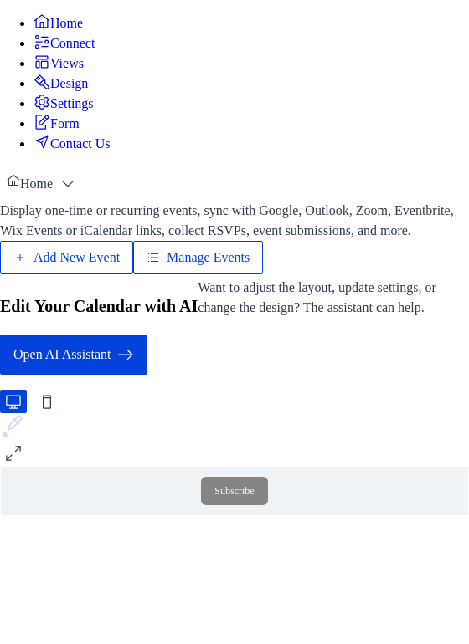
click at [249, 268] on span "Manage Events" at bounding box center [207, 258] width 83 height 20
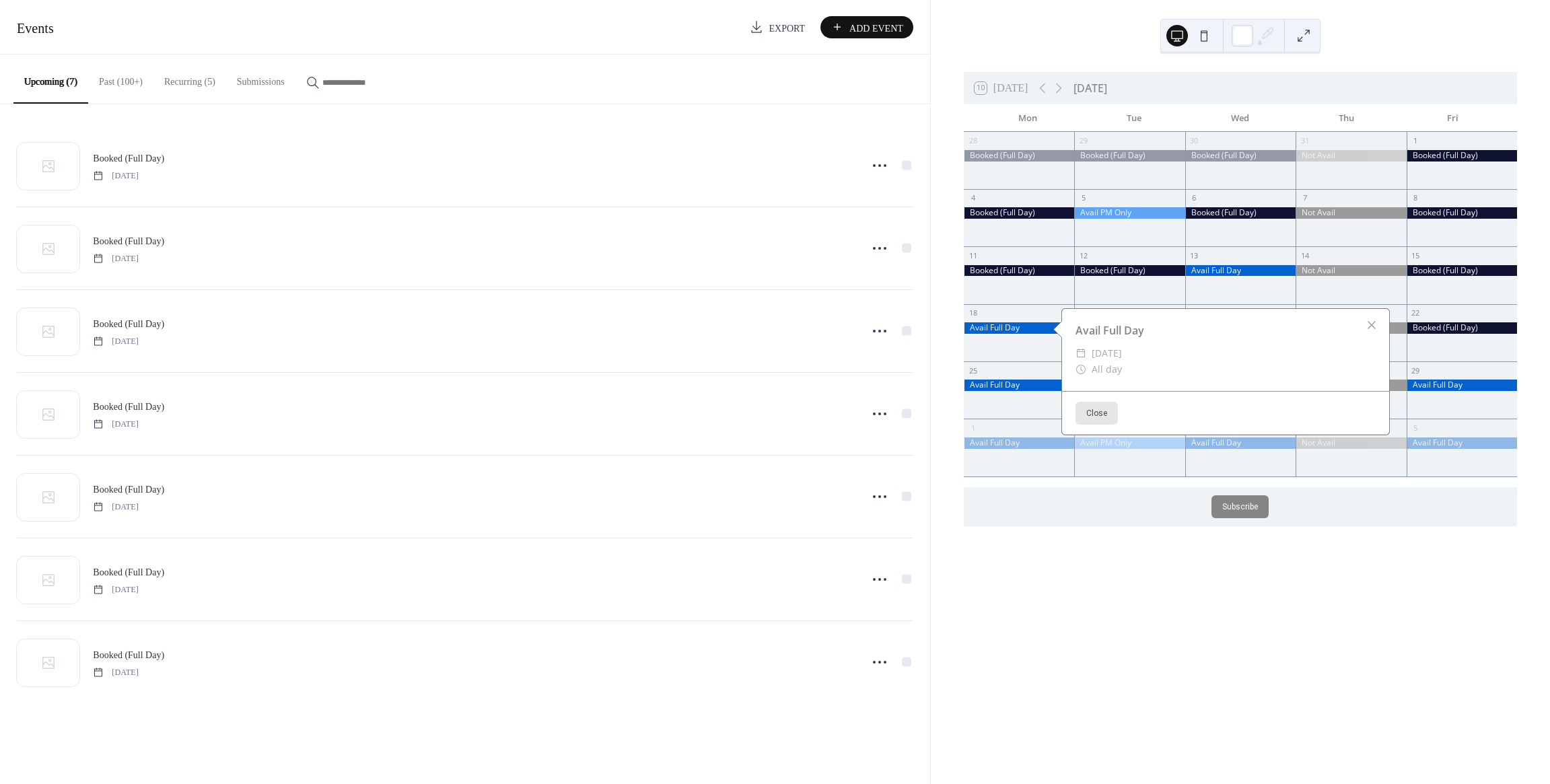
click at [197, 79] on button "Recurring (5)" at bounding box center [190, 78] width 72 height 47
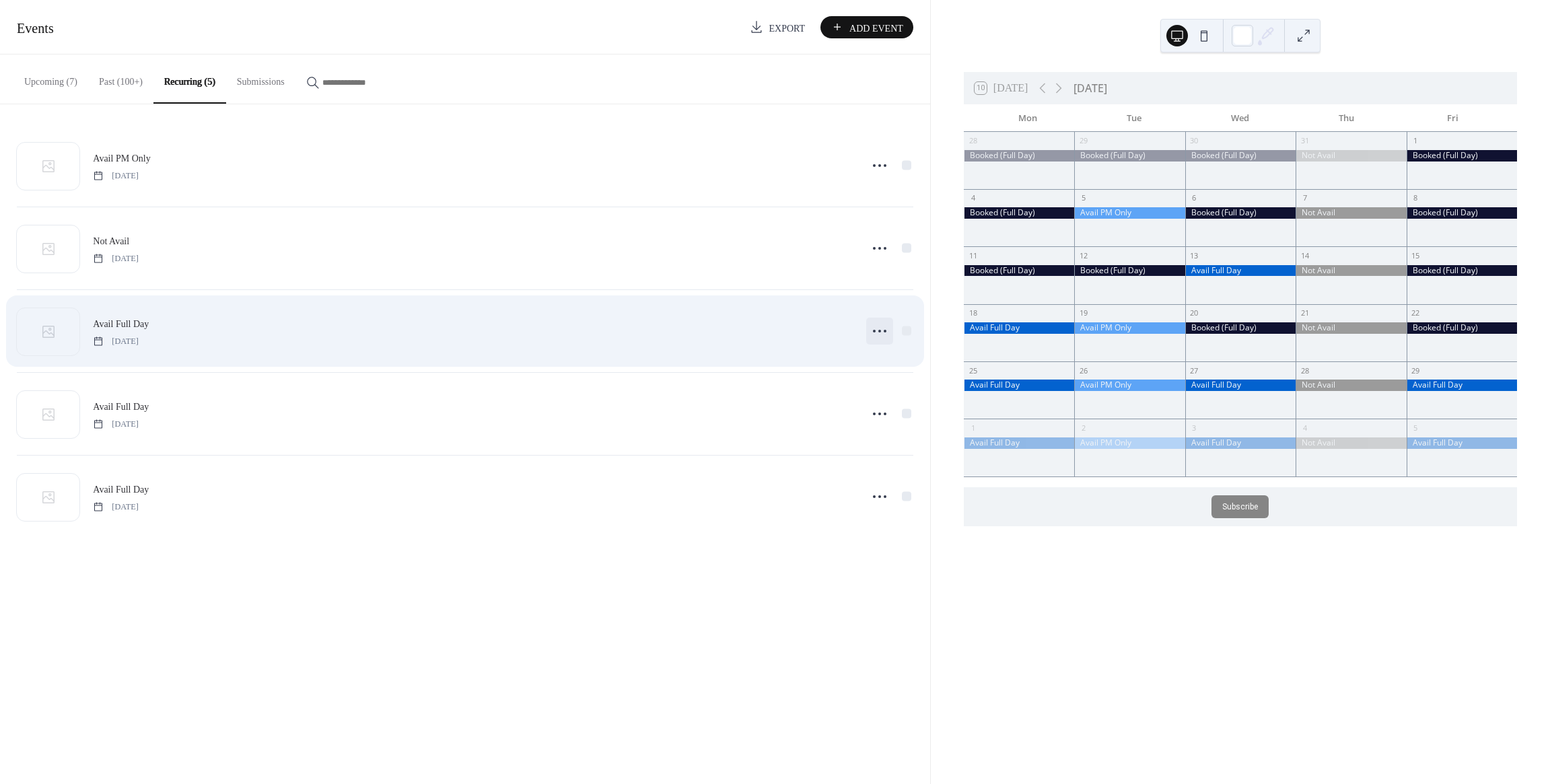
click at [878, 330] on circle at bounding box center [879, 330] width 2 height 2
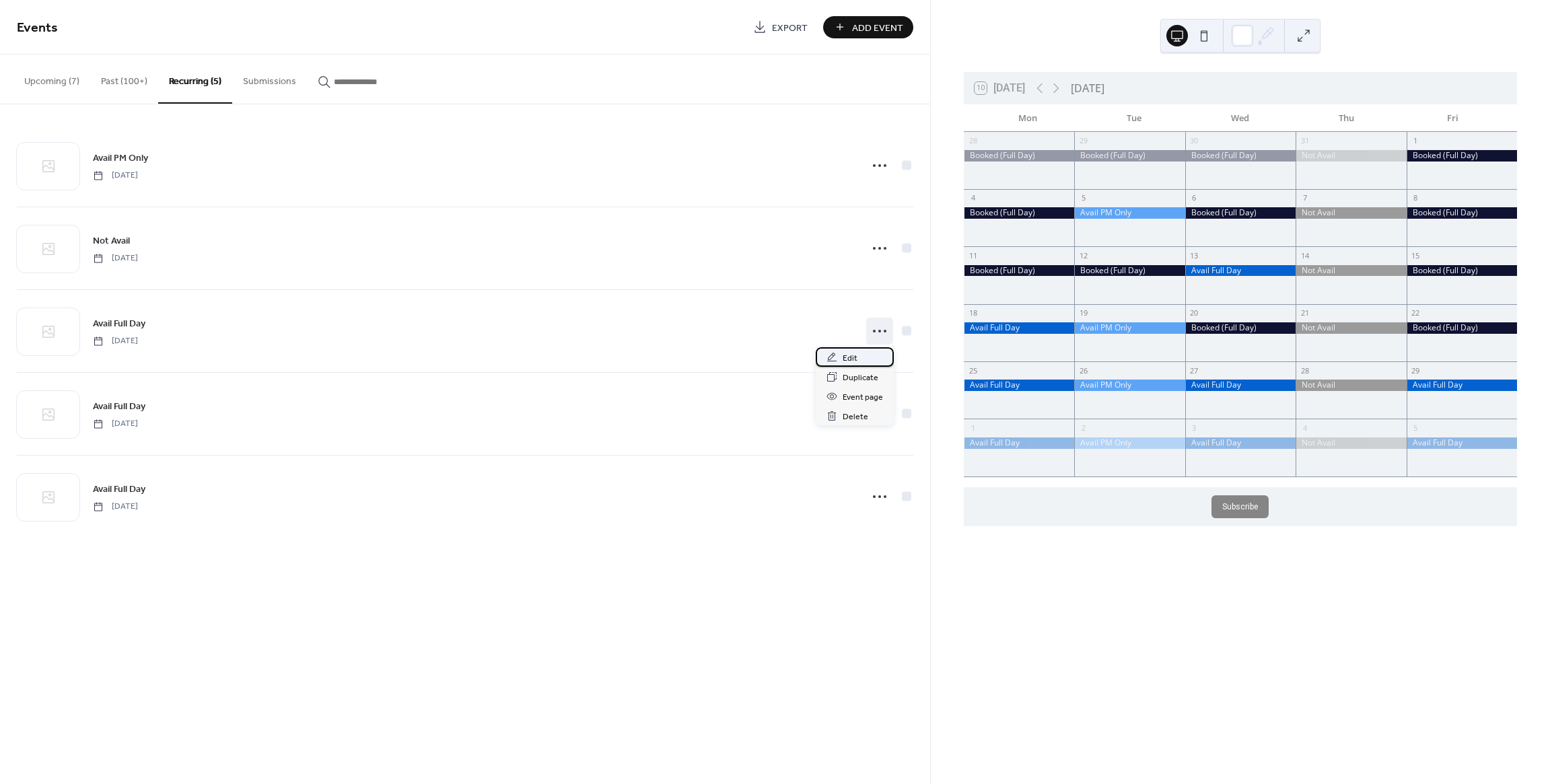
click at [854, 355] on span "Edit" at bounding box center [849, 359] width 14 height 14
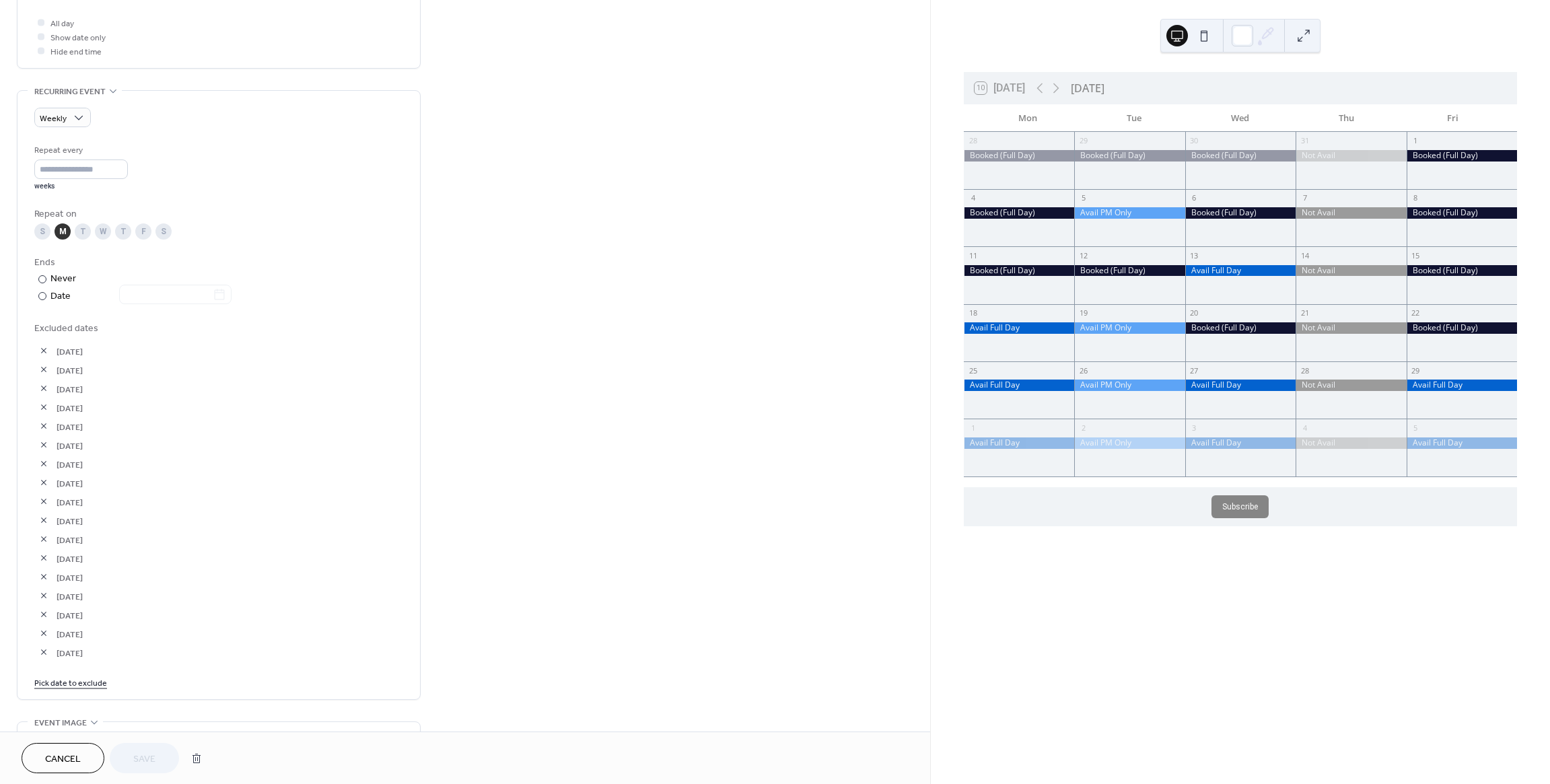
scroll to position [524, 0]
click at [80, 667] on link "Pick date to exclude" at bounding box center [71, 664] width 72 height 14
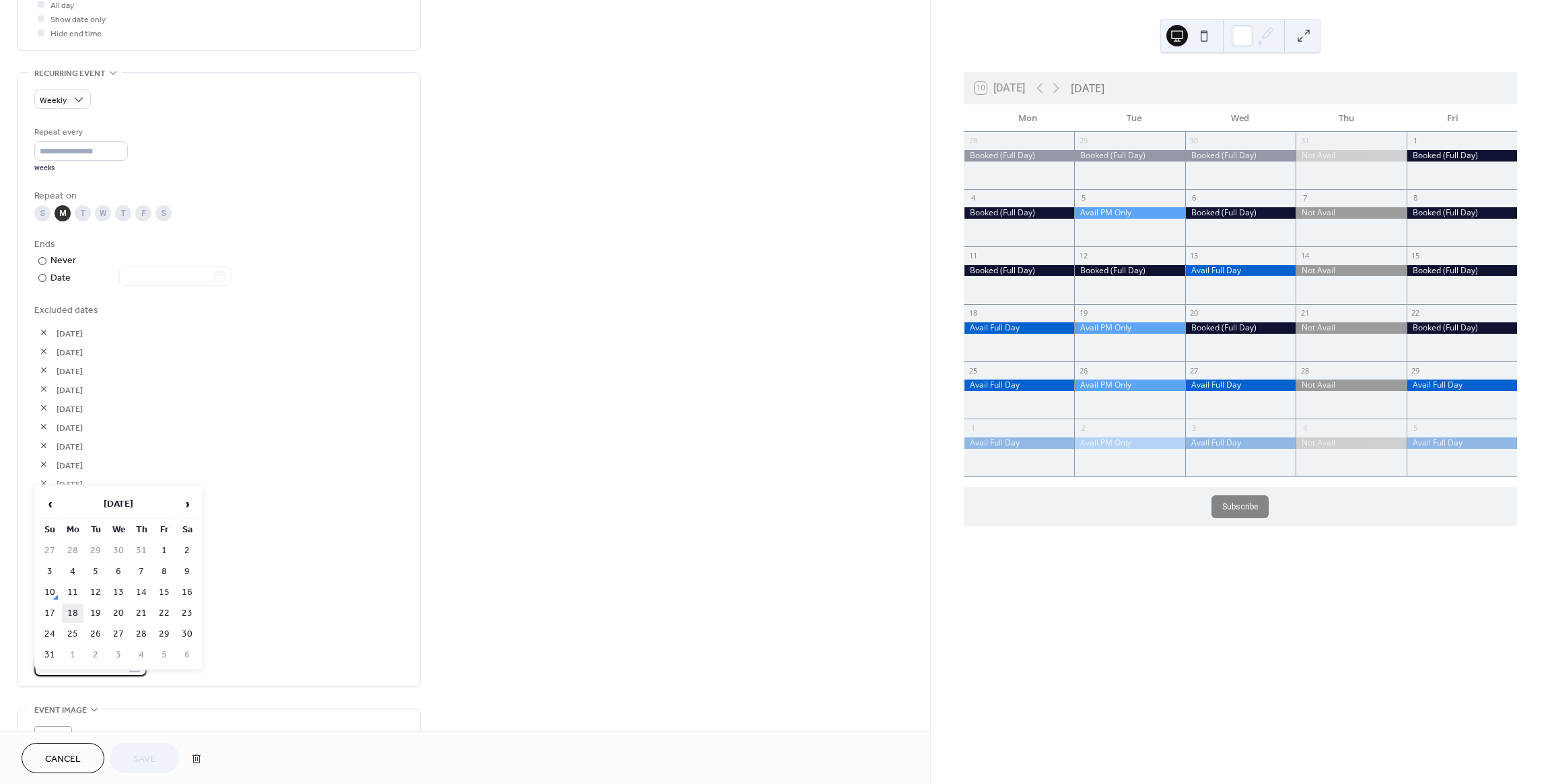
click at [76, 607] on td "18" at bounding box center [72, 613] width 22 height 19
click at [146, 757] on span "Save" at bounding box center [145, 759] width 23 height 14
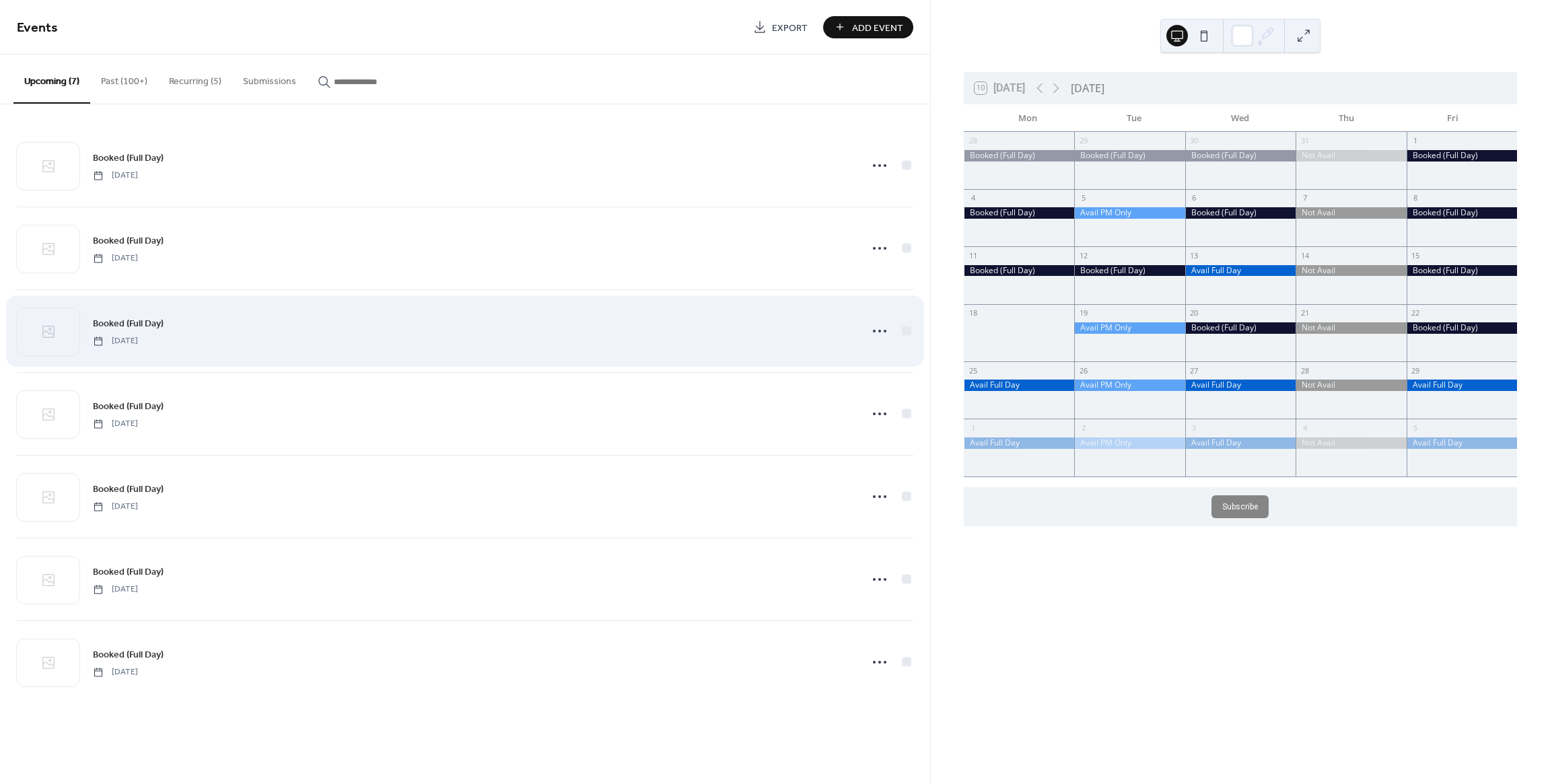
click at [648, 340] on div "Booked (Full Day) Friday, August 15, 2025" at bounding box center [472, 330] width 759 height 31
click at [879, 334] on icon at bounding box center [879, 330] width 22 height 22
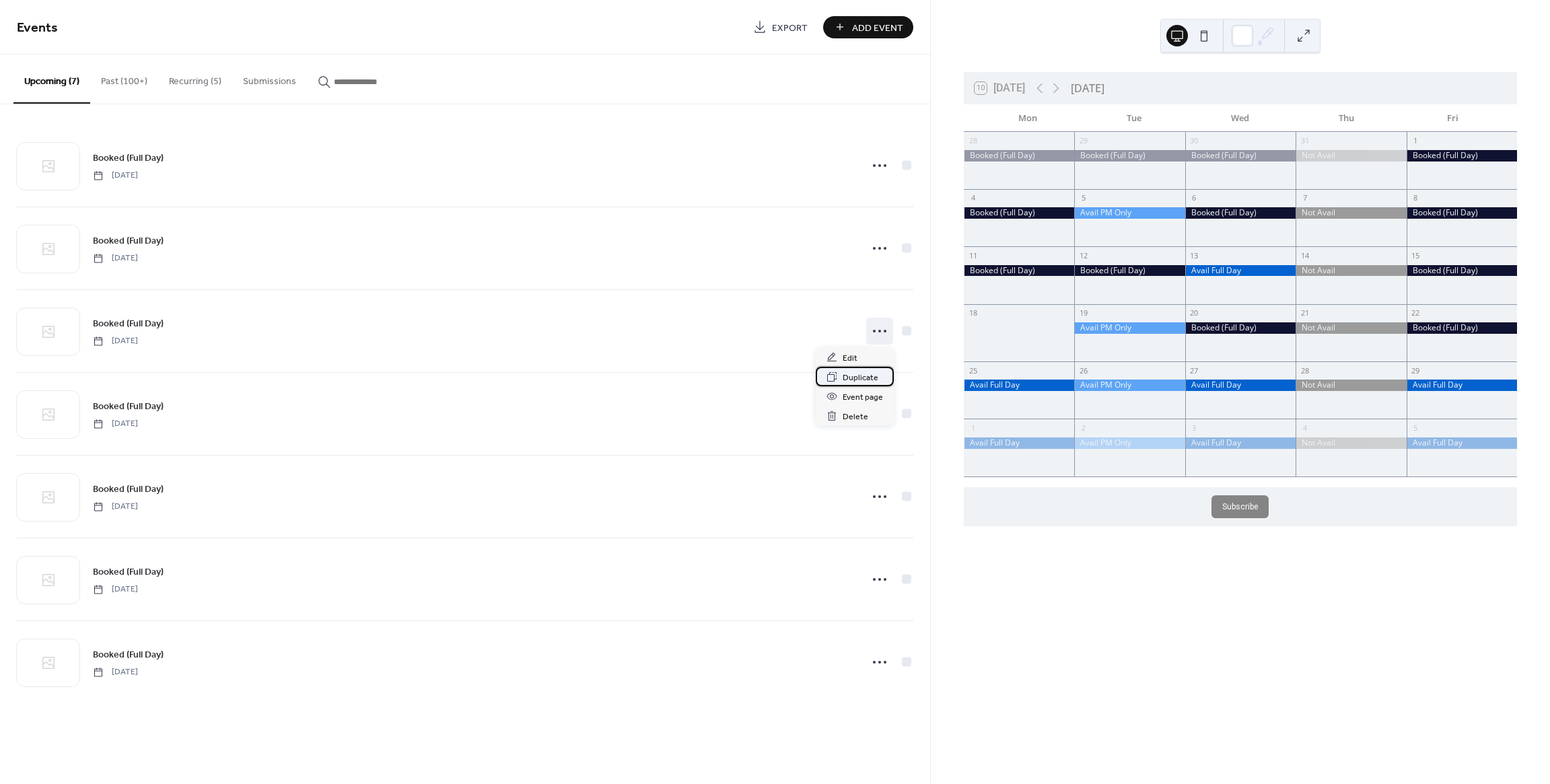
click at [853, 377] on span "Duplicate" at bounding box center [860, 378] width 35 height 14
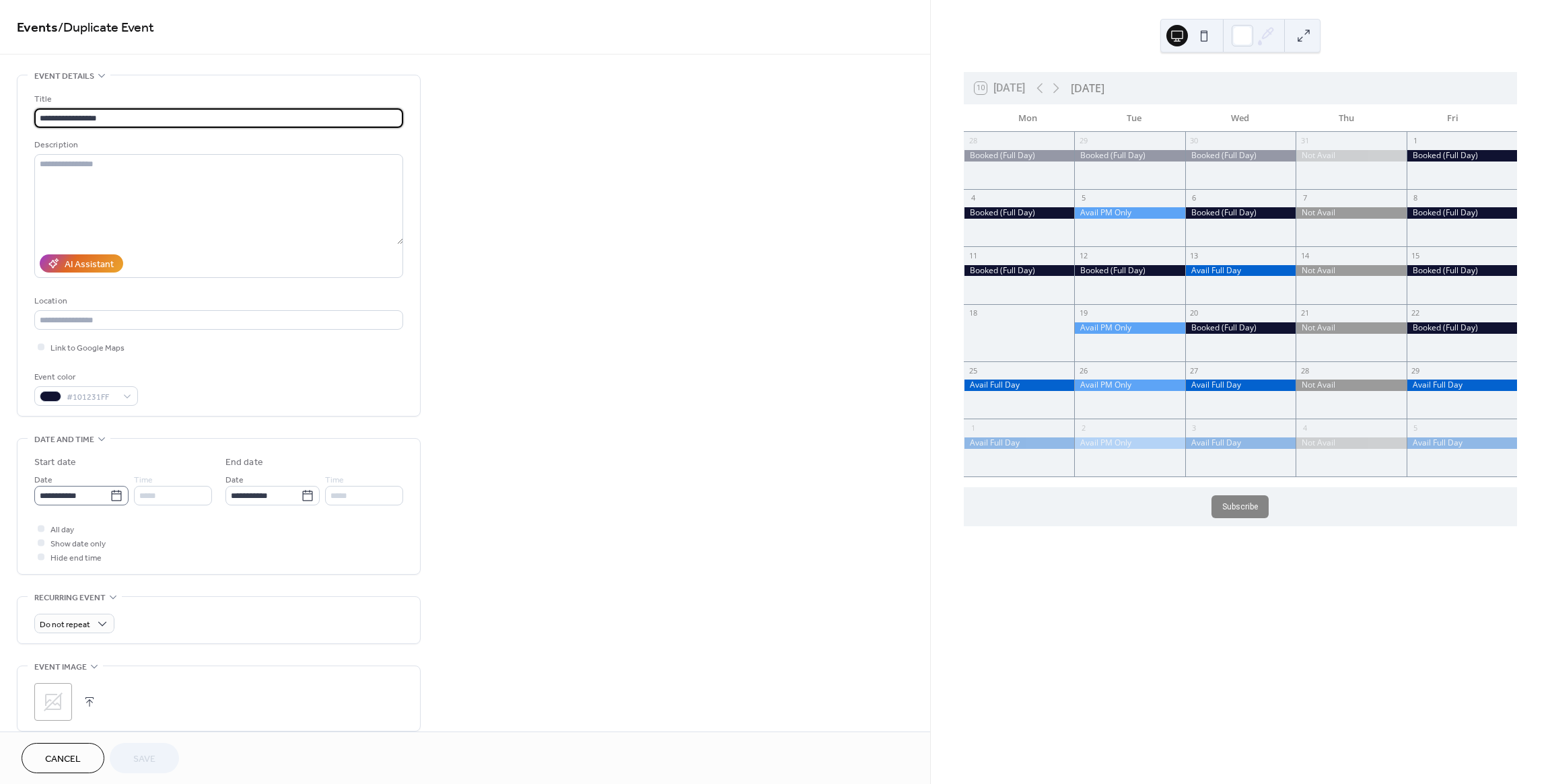
click at [120, 494] on icon at bounding box center [116, 495] width 10 height 10
click at [109, 494] on input "**********" at bounding box center [72, 495] width 76 height 19
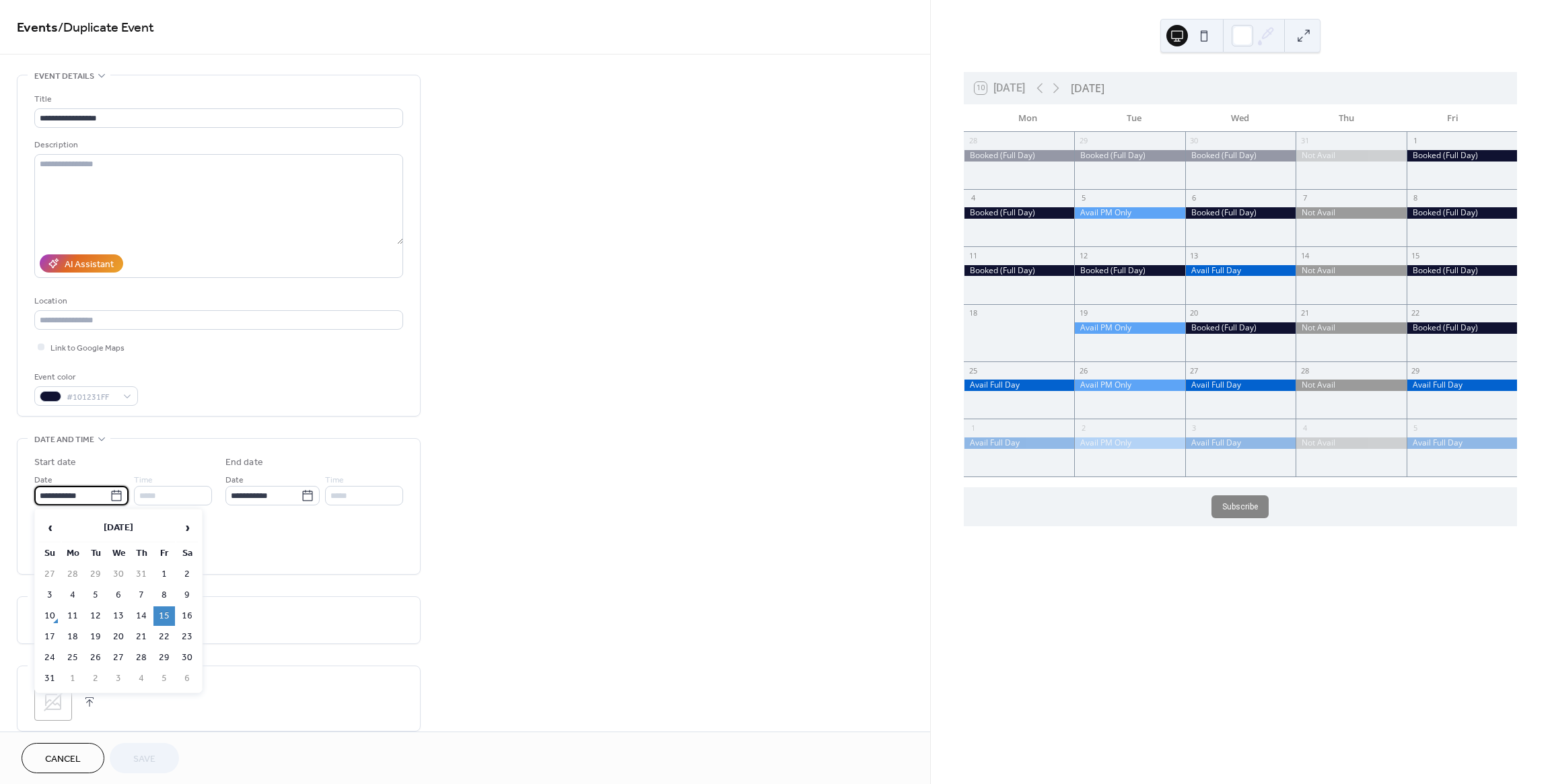
click at [74, 632] on td "18" at bounding box center [72, 637] width 22 height 19
type input "**********"
click at [149, 756] on span "Save" at bounding box center [145, 759] width 23 height 14
